Goal: Task Accomplishment & Management: Manage account settings

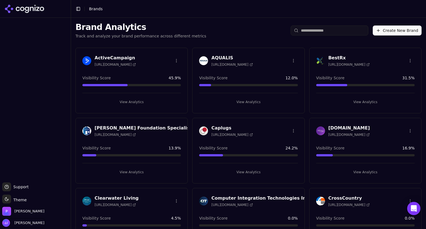
click at [27, 222] on span "Jen Jones" at bounding box center [28, 222] width 32 height 5
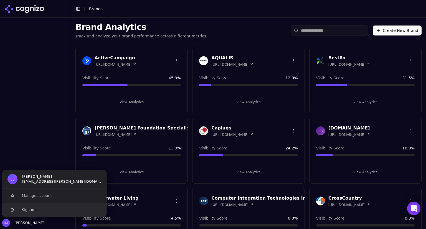
click at [34, 213] on button "Sign out" at bounding box center [54, 210] width 105 height 14
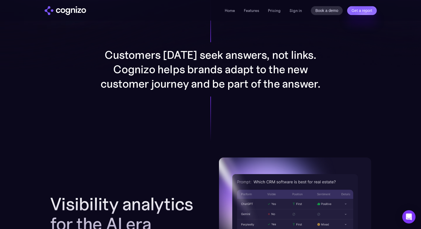
scroll to position [466, 0]
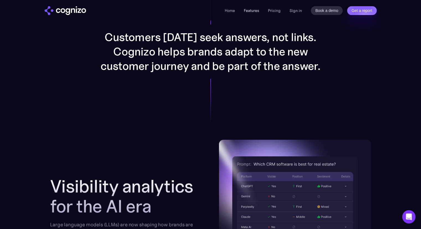
click at [250, 10] on link "Features" at bounding box center [251, 10] width 15 height 5
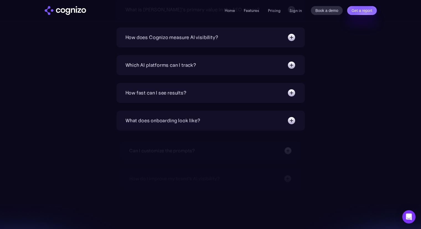
scroll to position [1955, 0]
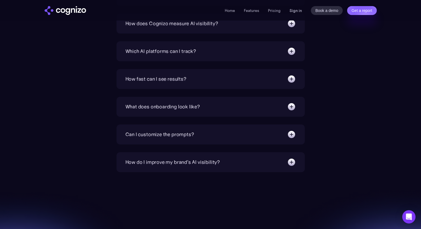
click at [297, 8] on link "Sign in" at bounding box center [296, 10] width 12 height 7
